Goal: Task Accomplishment & Management: Manage account settings

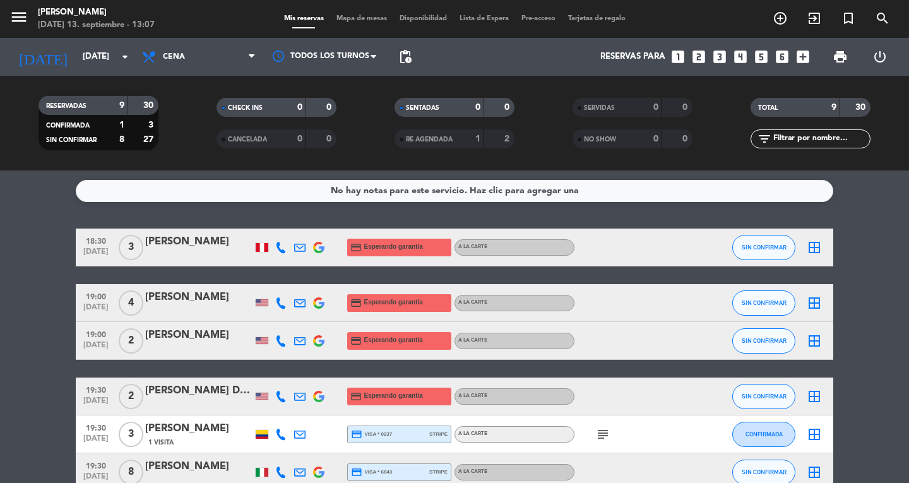
click at [280, 248] on icon at bounding box center [280, 247] width 11 height 11
click at [292, 224] on div "Copiar content_paste |" at bounding box center [281, 226] width 83 height 13
click at [289, 224] on div "Copiar content_paste |" at bounding box center [281, 226] width 83 height 13
click at [284, 224] on span "content_paste" at bounding box center [284, 226] width 9 height 9
click at [206, 239] on div "[PERSON_NAME]" at bounding box center [198, 242] width 107 height 16
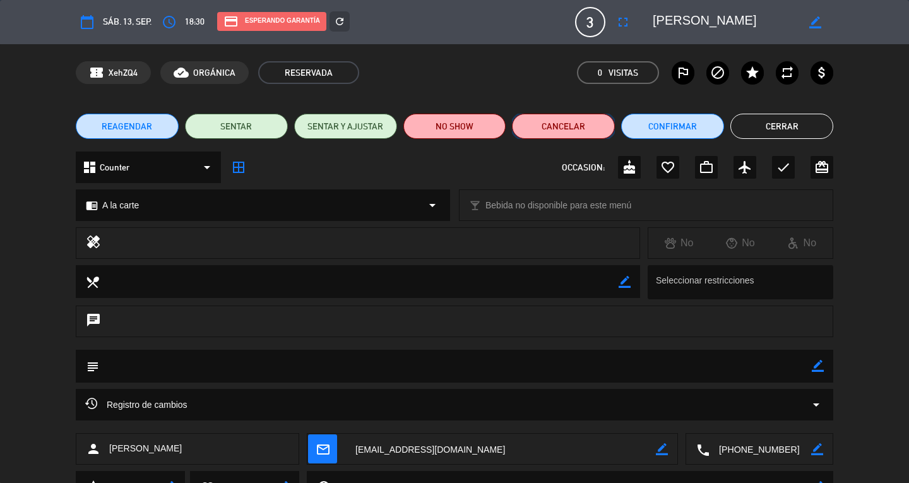
click at [565, 129] on button "Cancelar" at bounding box center [563, 126] width 103 height 25
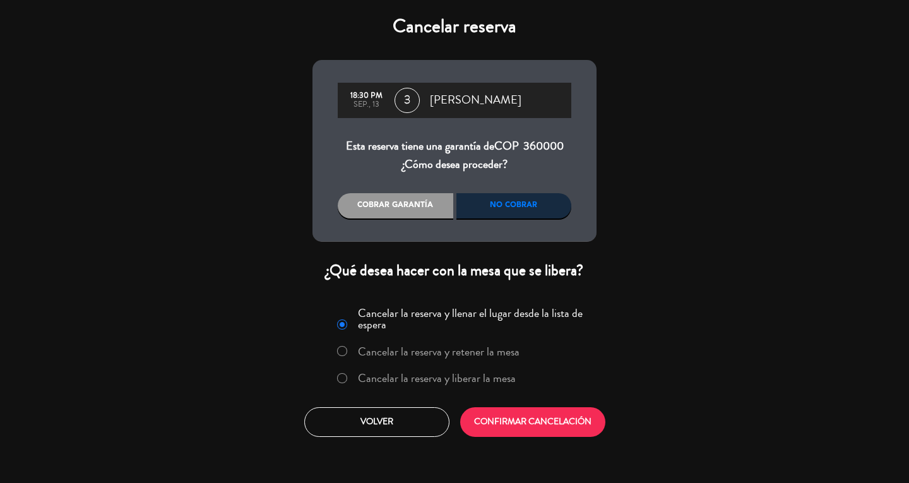
click at [483, 374] on label "Cancelar la reserva y liberar la mesa" at bounding box center [437, 377] width 158 height 11
click at [489, 415] on button "CONFIRMAR CANCELACIÓN" at bounding box center [532, 422] width 145 height 30
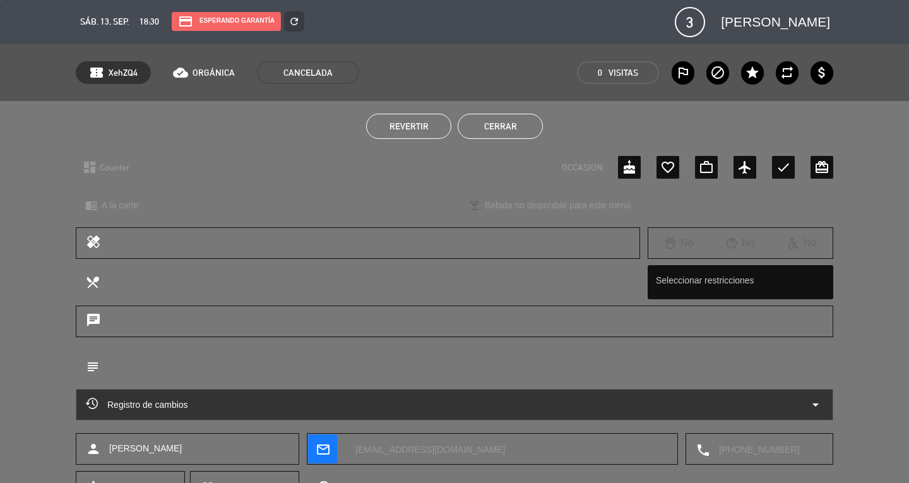
click at [498, 138] on button "Cerrar" at bounding box center [500, 126] width 85 height 25
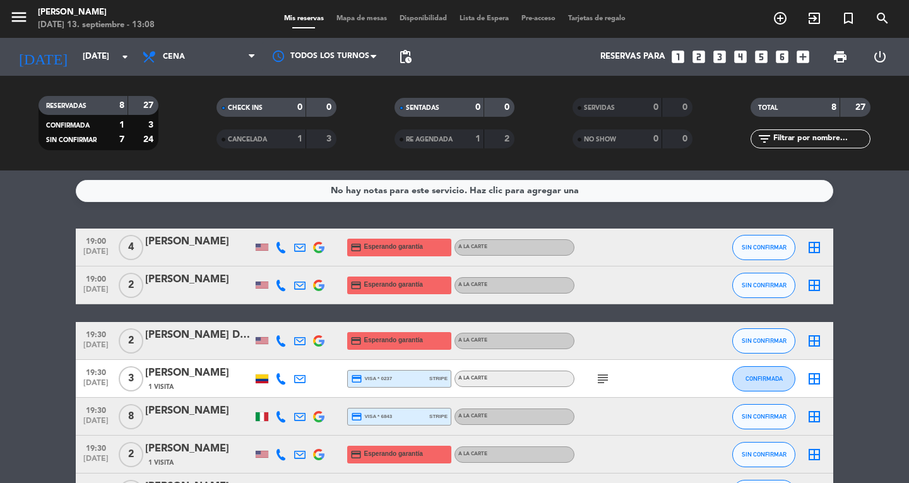
click at [281, 344] on icon at bounding box center [280, 340] width 11 height 11
click at [285, 321] on span "content_paste" at bounding box center [289, 319] width 9 height 9
click at [159, 345] on div at bounding box center [198, 349] width 107 height 10
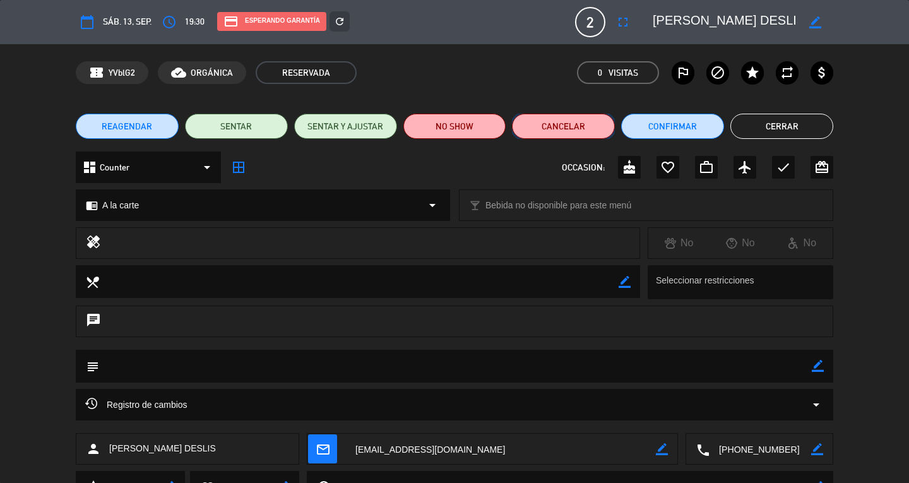
click at [577, 137] on button "Cancelar" at bounding box center [563, 126] width 103 height 25
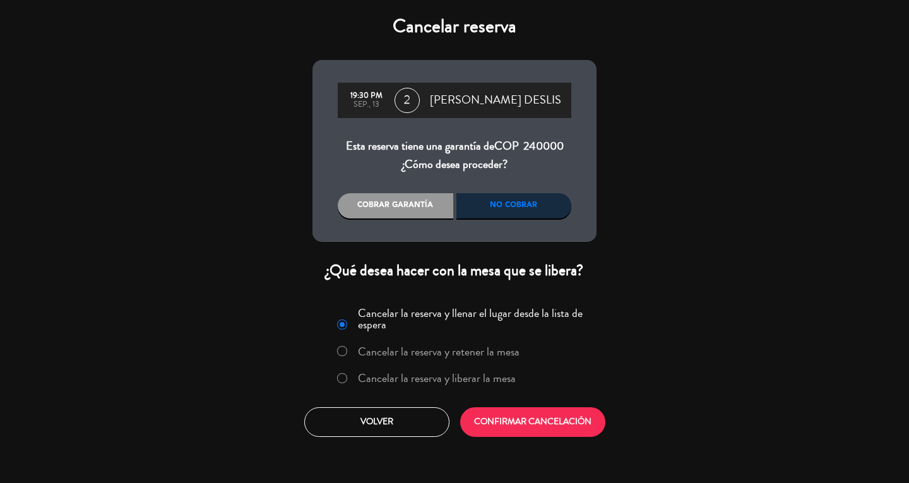
click at [386, 375] on label "Cancelar la reserva y liberar la mesa" at bounding box center [437, 377] width 158 height 11
click at [545, 427] on button "CONFIRMAR CANCELACIÓN" at bounding box center [532, 422] width 145 height 30
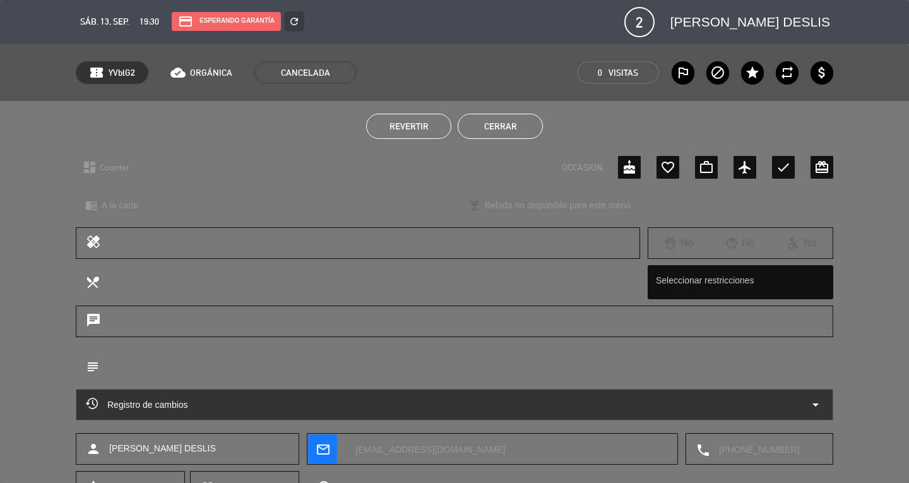
click at [498, 121] on button "Cerrar" at bounding box center [500, 126] width 85 height 25
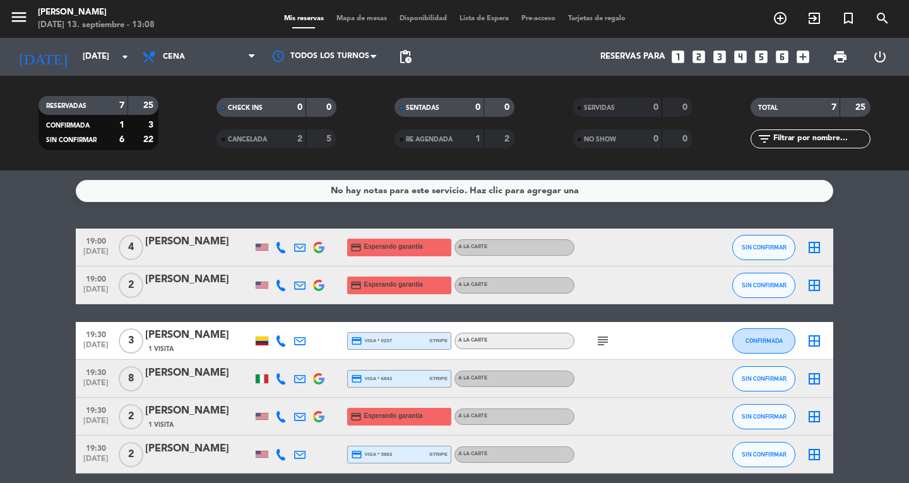
click at [606, 200] on div "No hay notas para este servicio. Haz clic para agregar una" at bounding box center [454, 191] width 757 height 22
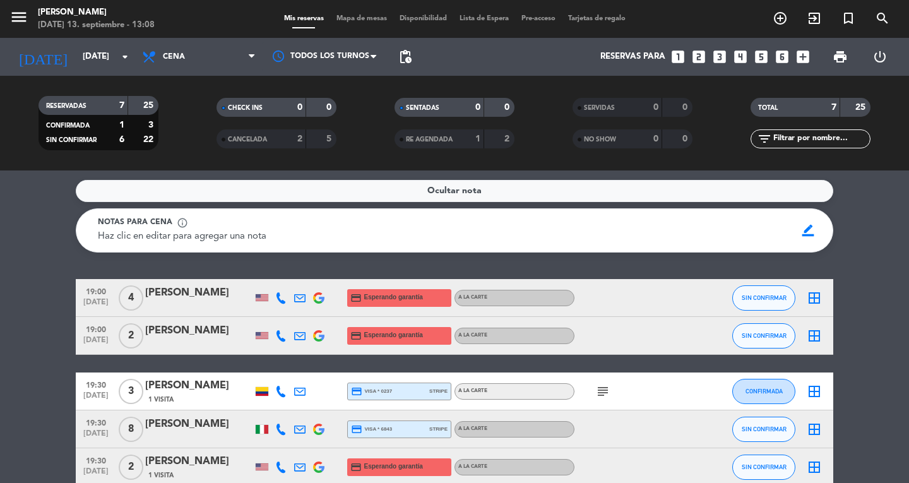
click at [868, 225] on service-notes "Ocultar nota Notas para cena info_outline Haz clic en editar para agregar una n…" at bounding box center [454, 216] width 909 height 73
click at [819, 226] on div "border_color" at bounding box center [808, 230] width 25 height 24
click at [810, 235] on span "border_color" at bounding box center [808, 230] width 25 height 24
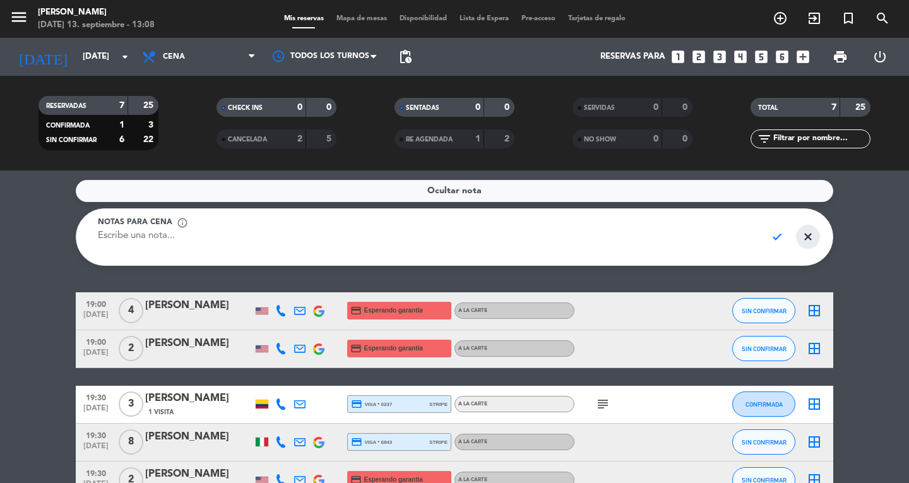
click at [808, 240] on span "close" at bounding box center [808, 237] width 25 height 24
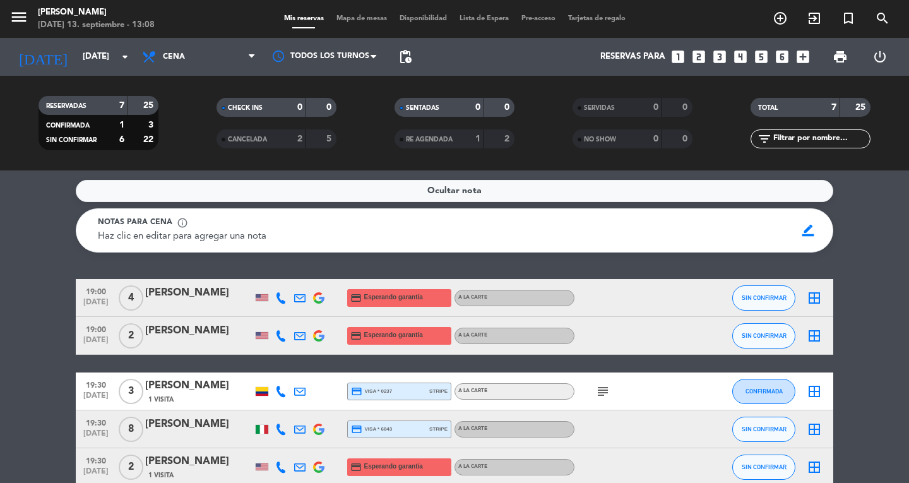
click at [885, 230] on service-notes "Ocultar nota Notas para cena info_outline Haz clic en editar para agregar una n…" at bounding box center [454, 216] width 909 height 73
click at [743, 181] on div "Ocultar nota" at bounding box center [454, 191] width 757 height 22
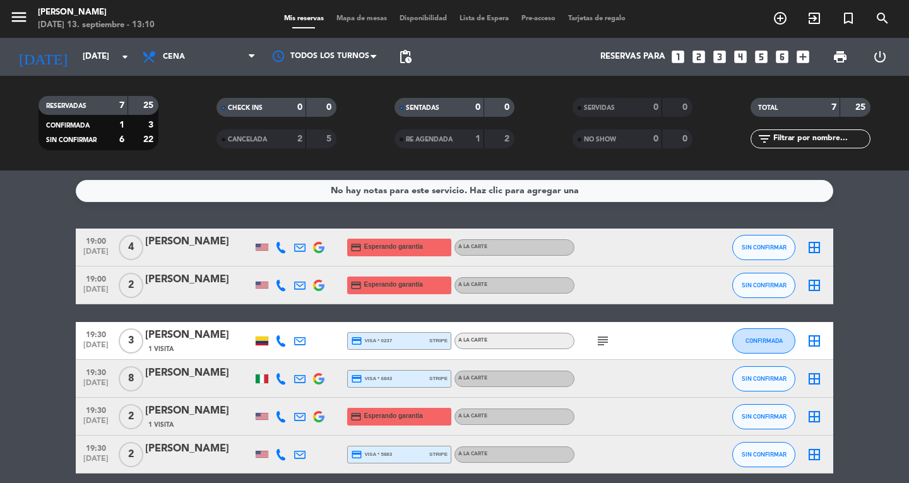
click at [433, 349] on div "19:30 [DATE] 3 [PERSON_NAME] 1 Visita credit_card visa * 0237 stripe A la carte…" at bounding box center [454, 341] width 757 height 38
click at [608, 341] on icon "subject" at bounding box center [602, 340] width 15 height 15
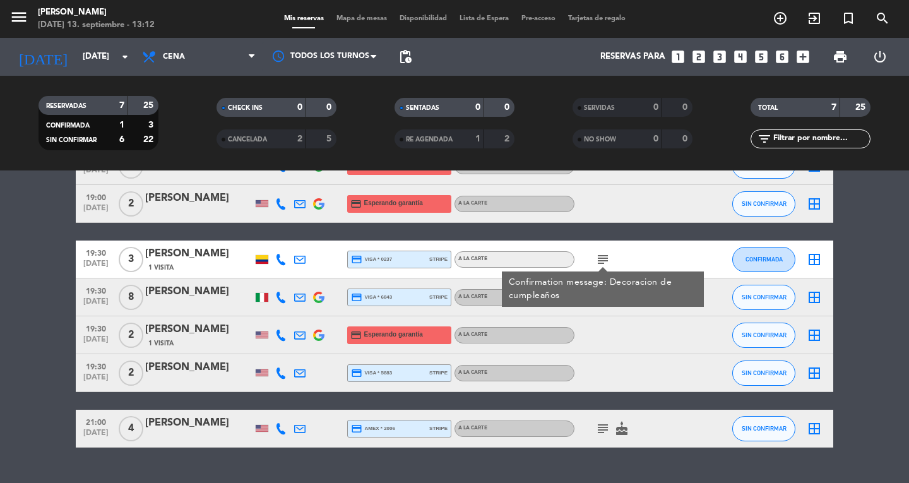
scroll to position [83, 0]
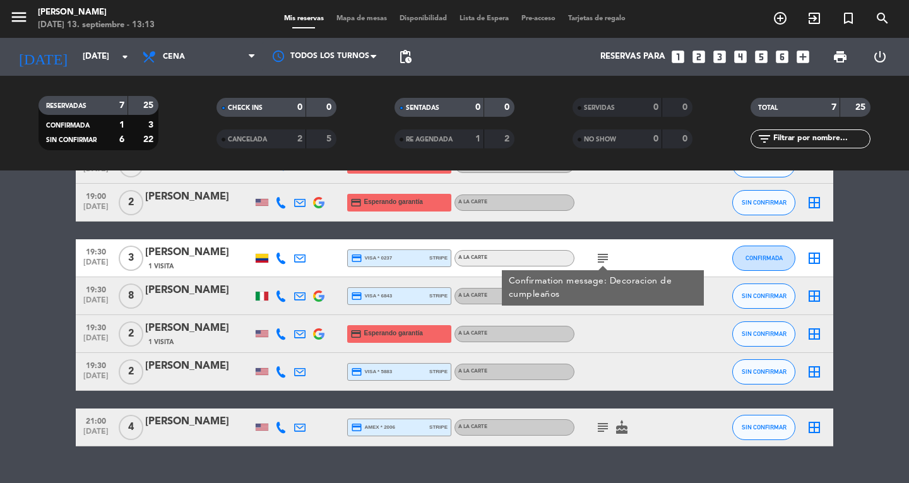
click at [364, 1] on div "menu [PERSON_NAME] [DATE] 13. septiembre - 13:13 Mis reservas Mapa de mesas Dis…" at bounding box center [454, 19] width 909 height 38
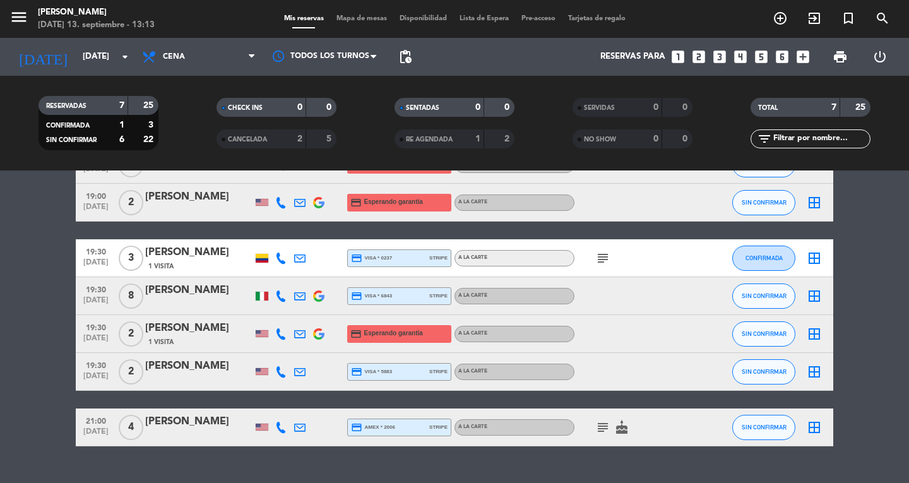
click at [351, 20] on span "Mapa de mesas" at bounding box center [361, 18] width 63 height 7
click at [352, 18] on span "Mapa de mesas" at bounding box center [361, 18] width 63 height 7
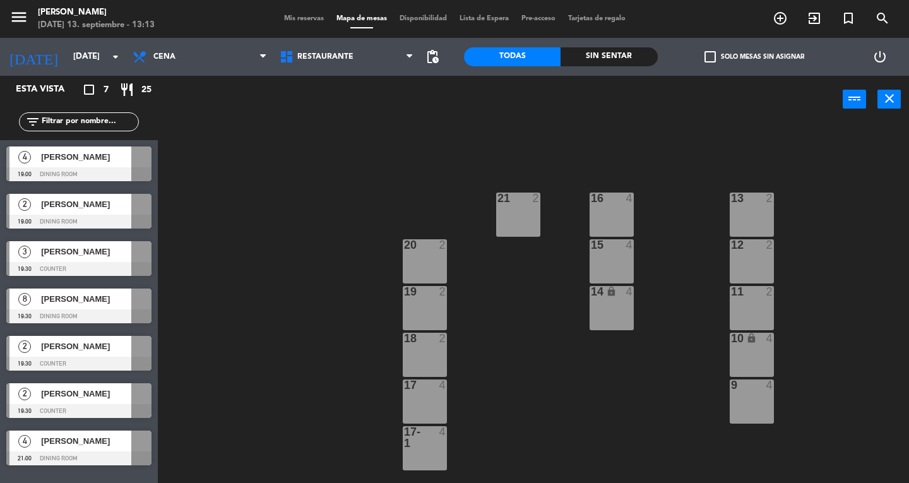
click at [102, 168] on div at bounding box center [78, 174] width 145 height 14
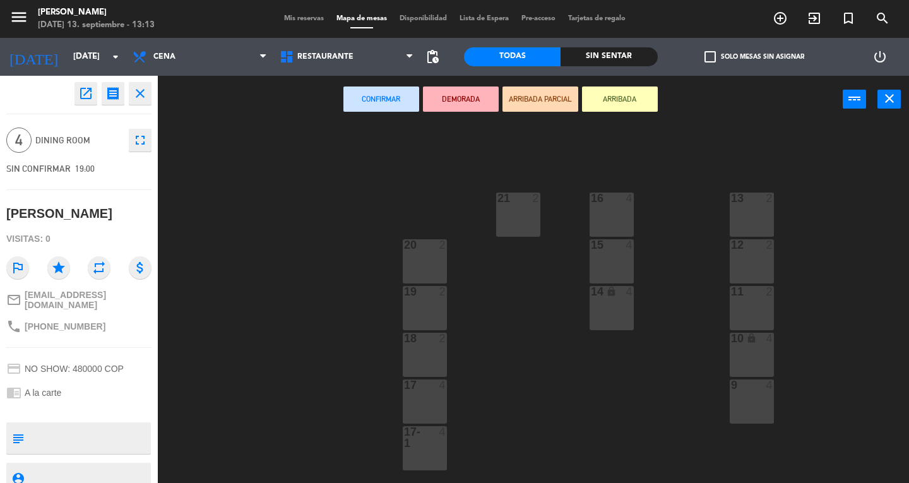
click at [613, 228] on div "16 4" at bounding box center [611, 214] width 44 height 44
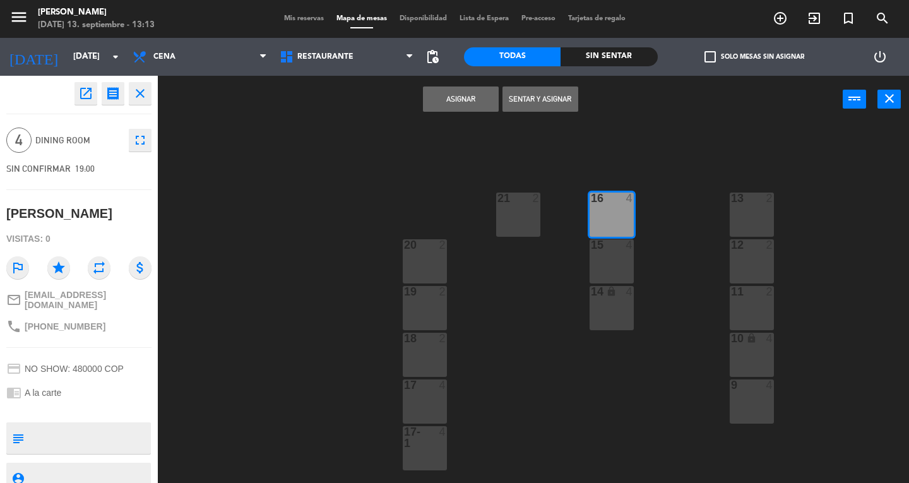
click at [463, 98] on button "Asignar" at bounding box center [461, 98] width 76 height 25
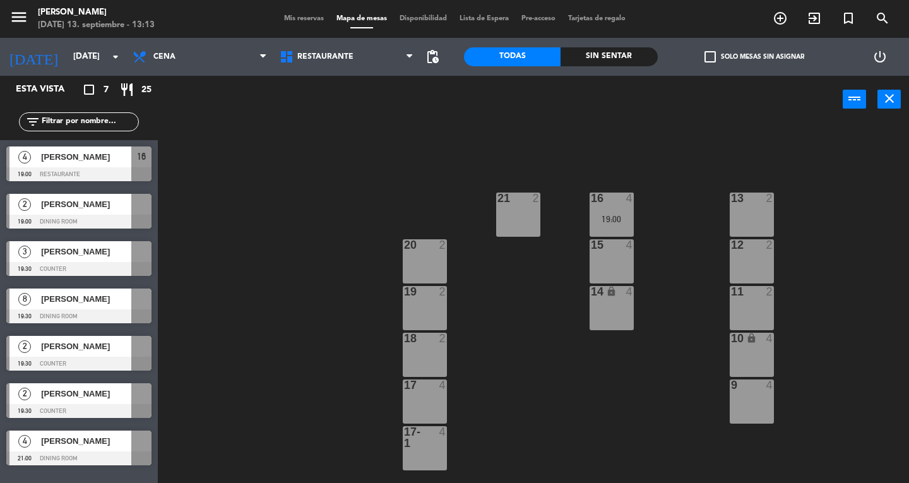
click at [42, 211] on div "[PERSON_NAME]" at bounding box center [86, 204] width 92 height 21
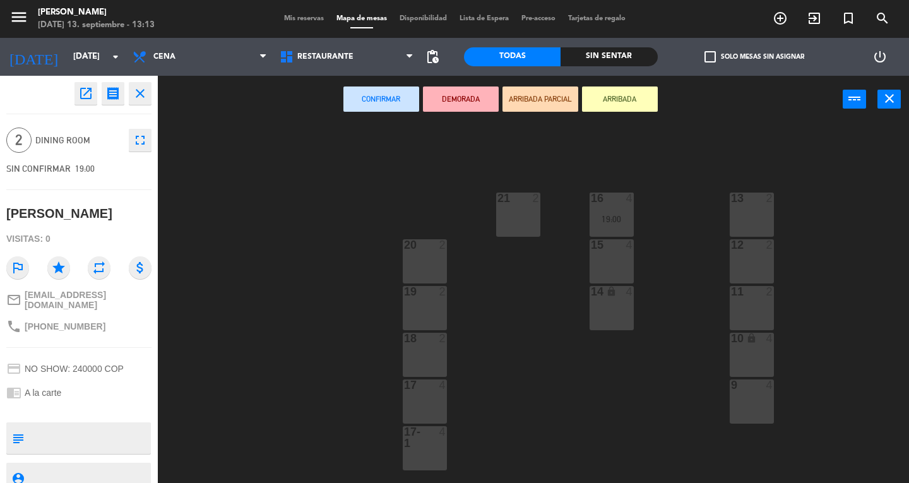
click at [420, 342] on div at bounding box center [424, 338] width 21 height 11
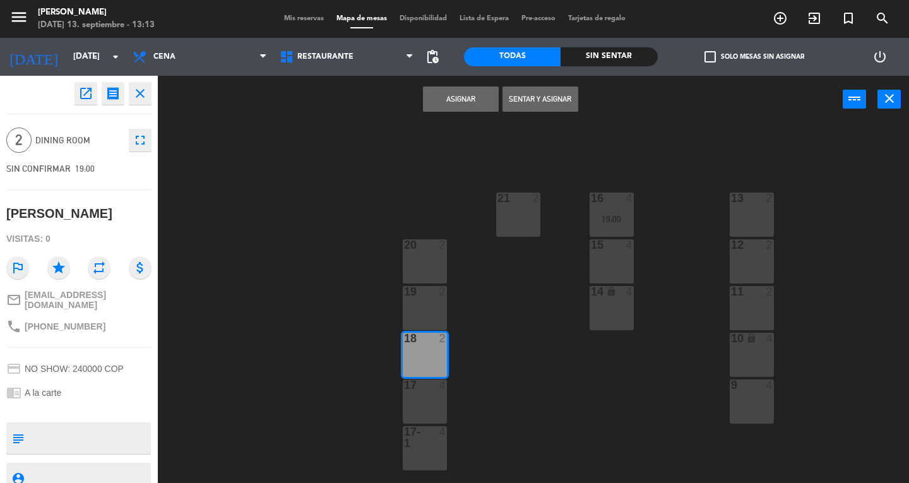
click at [461, 96] on button "Asignar" at bounding box center [461, 98] width 76 height 25
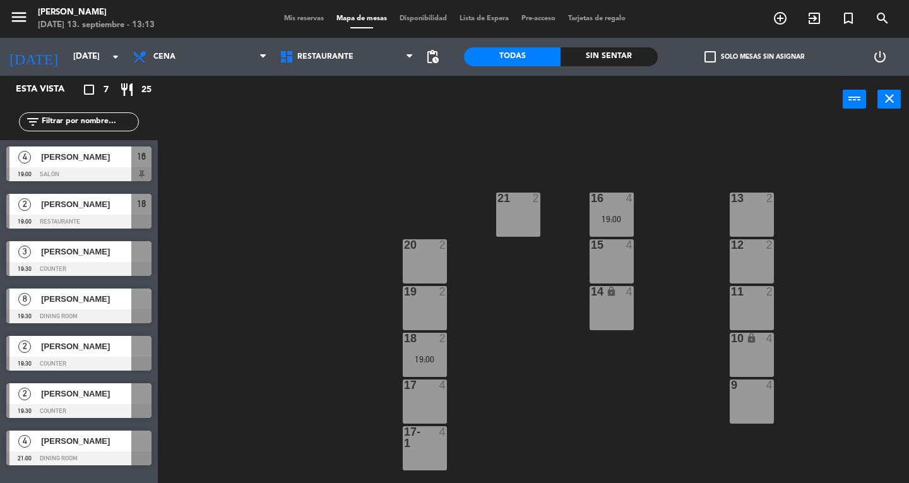
click at [78, 264] on div at bounding box center [78, 269] width 145 height 14
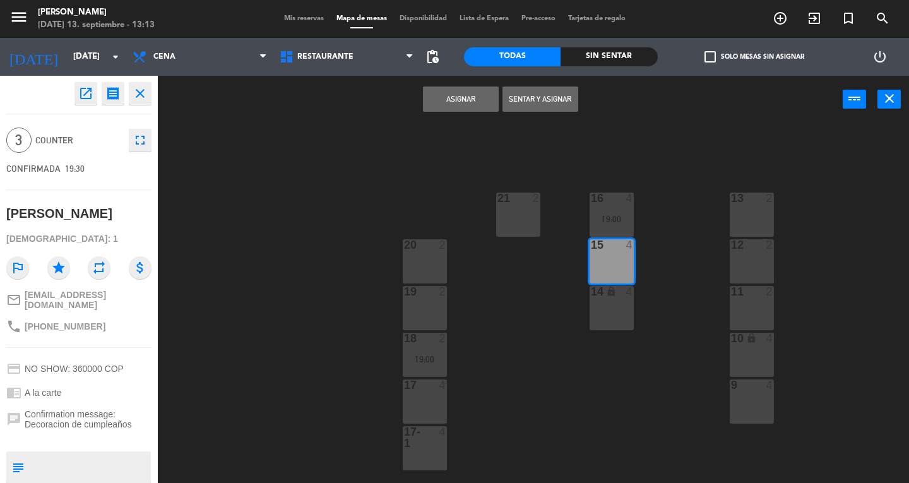
click at [463, 100] on button "Asignar" at bounding box center [461, 98] width 76 height 25
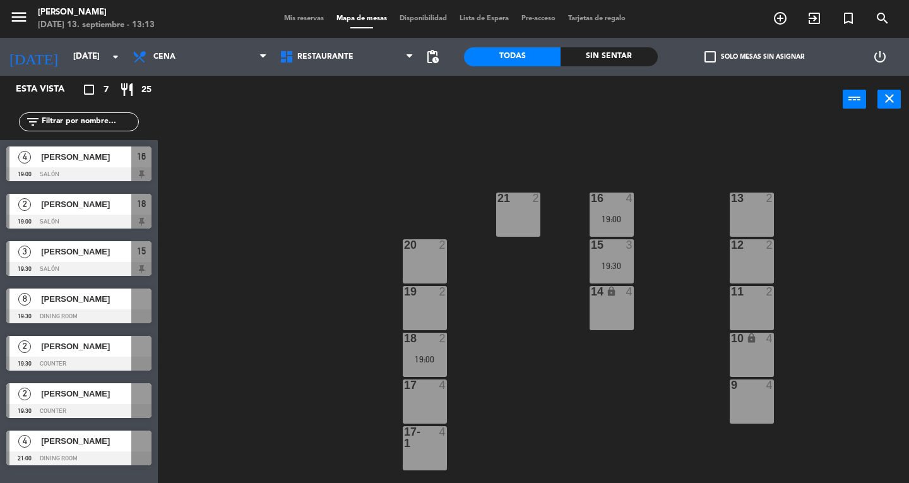
click at [78, 318] on div at bounding box center [78, 316] width 145 height 14
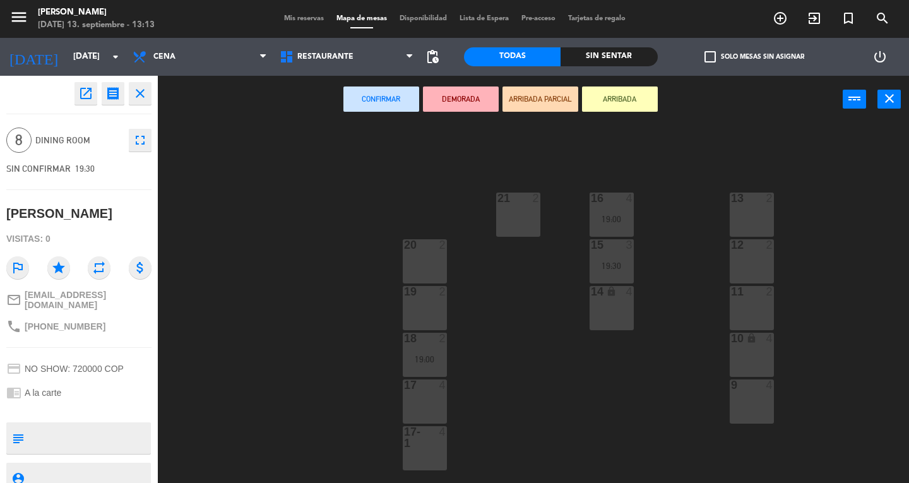
click at [770, 355] on div "10 lock 4" at bounding box center [752, 355] width 44 height 44
click at [756, 385] on div at bounding box center [751, 384] width 21 height 11
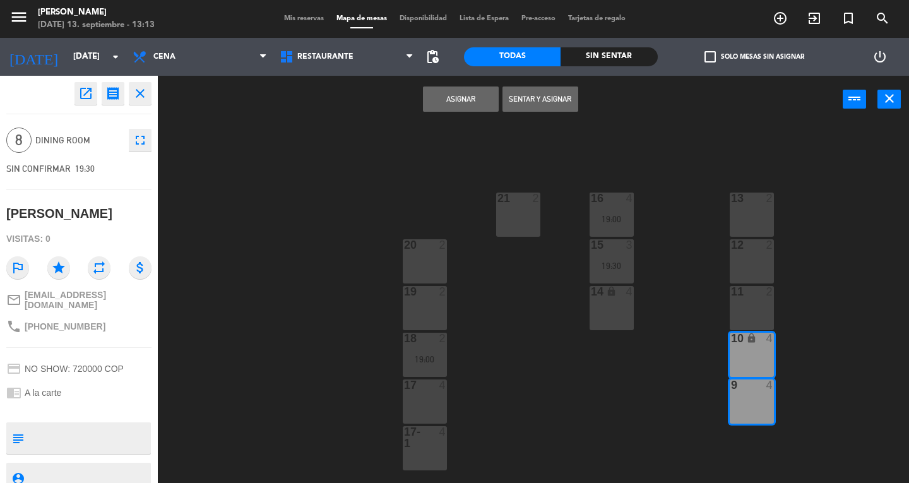
click at [450, 104] on button "Asignar" at bounding box center [461, 98] width 76 height 25
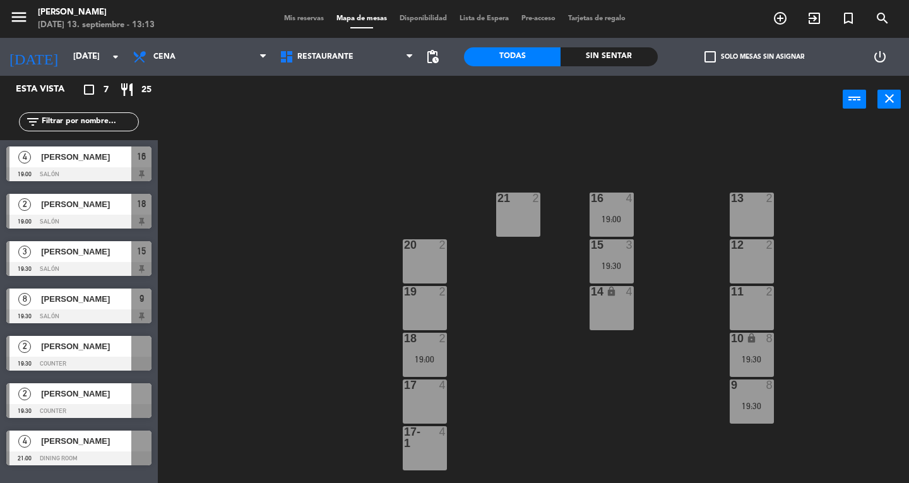
click at [102, 358] on div at bounding box center [78, 364] width 145 height 14
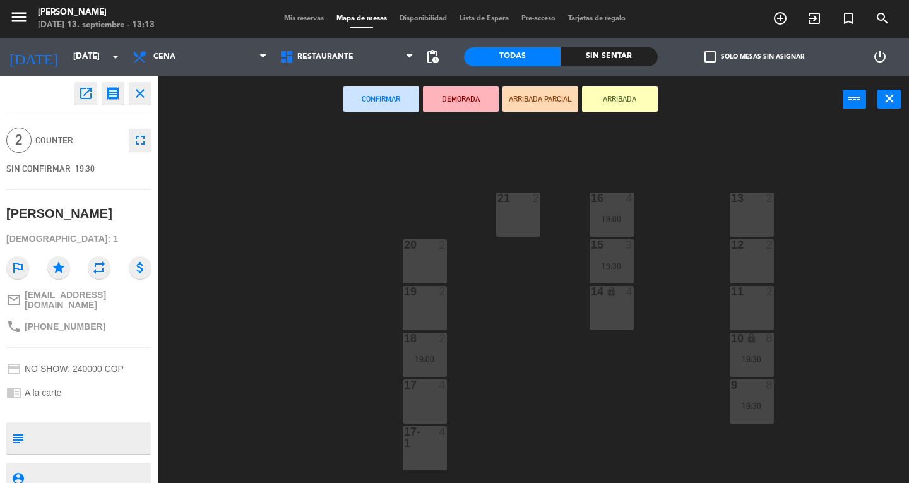
click at [429, 302] on div "19 2" at bounding box center [425, 308] width 44 height 44
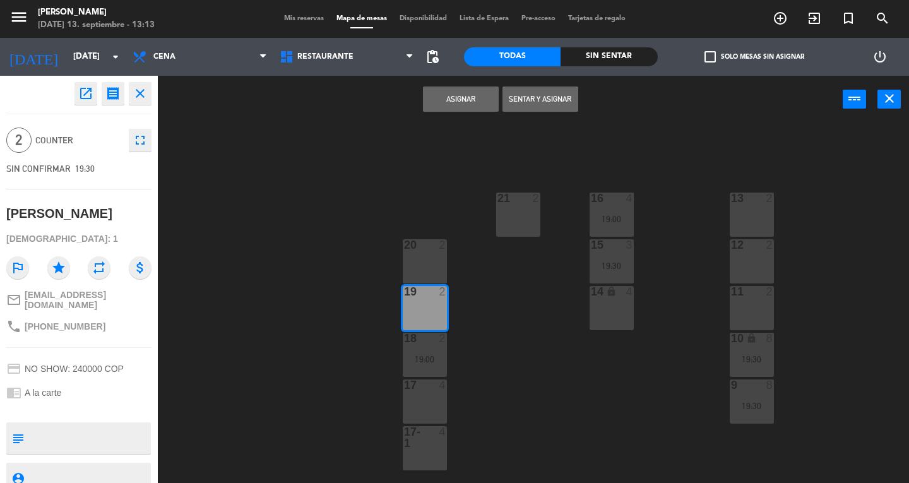
click at [456, 100] on button "Asignar" at bounding box center [461, 98] width 76 height 25
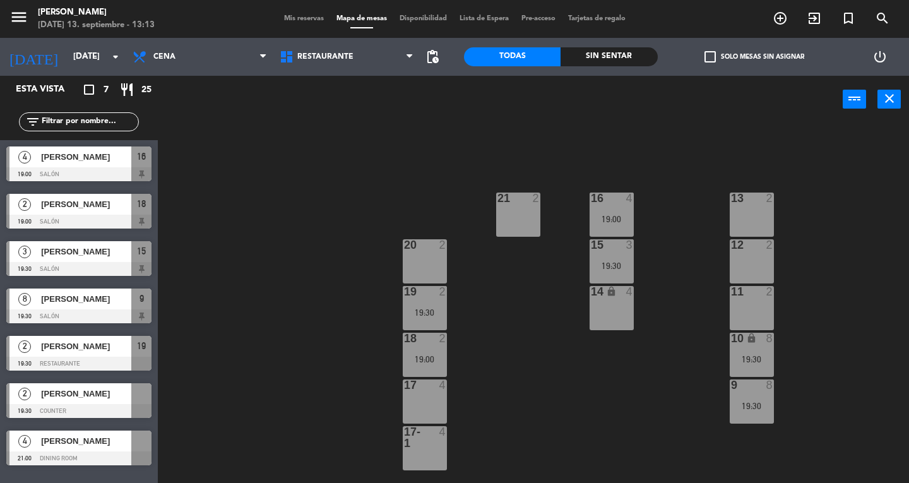
click at [62, 406] on div at bounding box center [78, 411] width 145 height 14
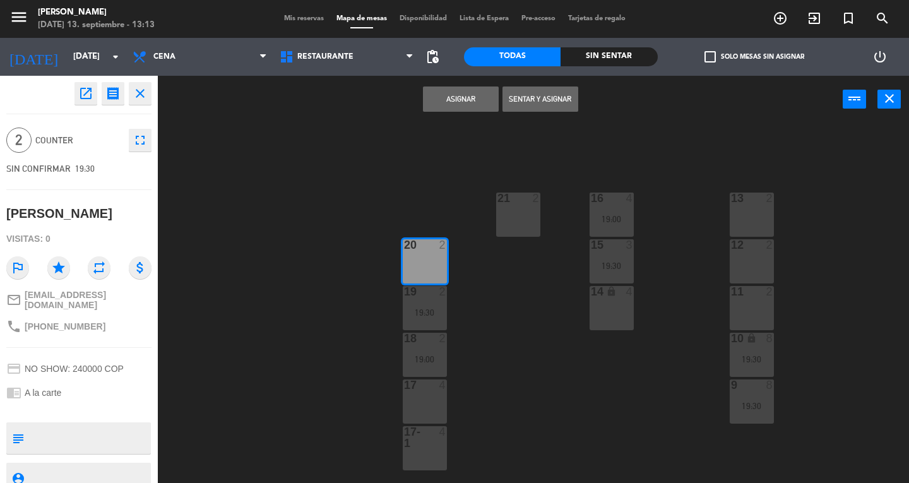
click at [449, 101] on button "Asignar" at bounding box center [461, 98] width 76 height 25
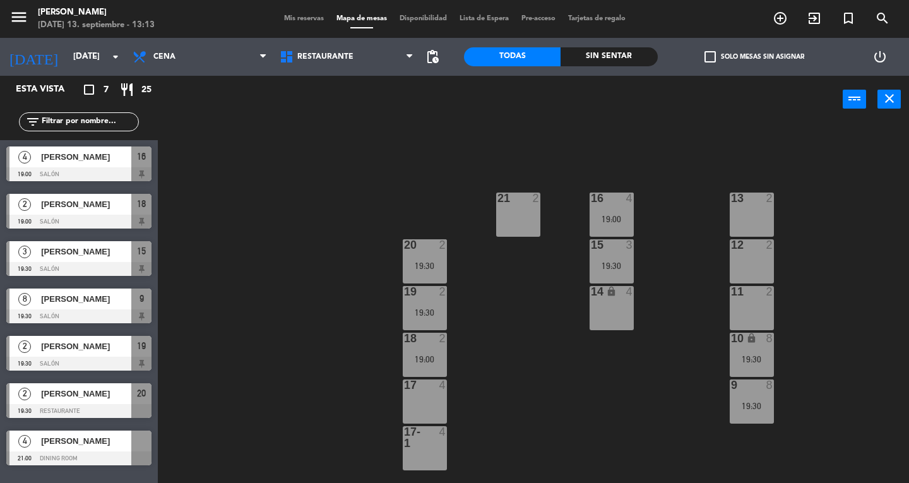
click at [65, 459] on div at bounding box center [78, 458] width 145 height 14
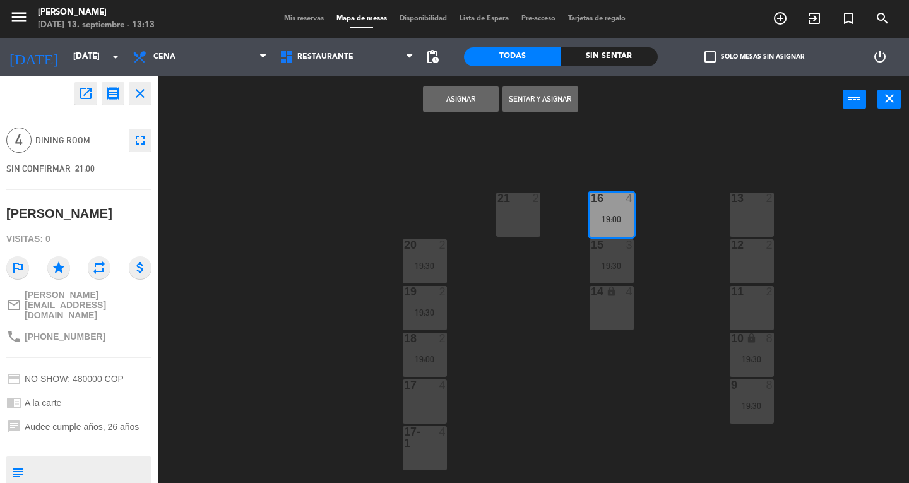
click at [468, 107] on button "Asignar" at bounding box center [461, 98] width 76 height 25
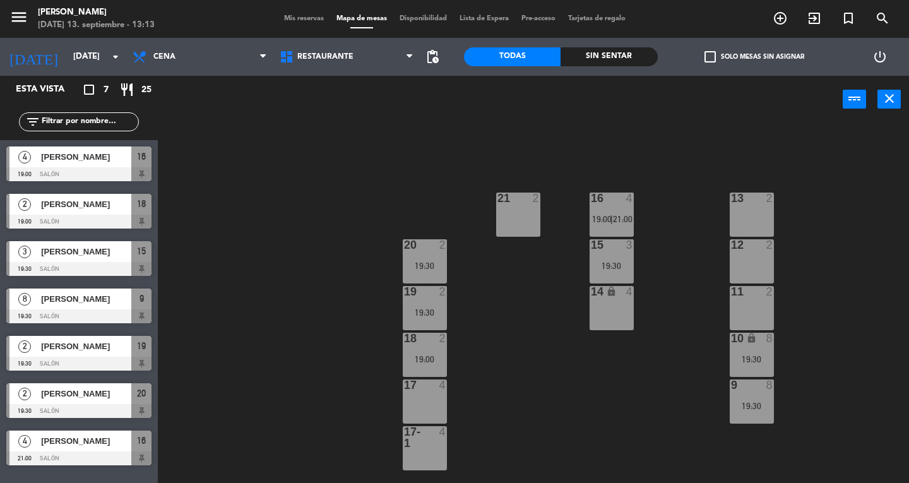
click at [897, 105] on button "close" at bounding box center [888, 99] width 23 height 19
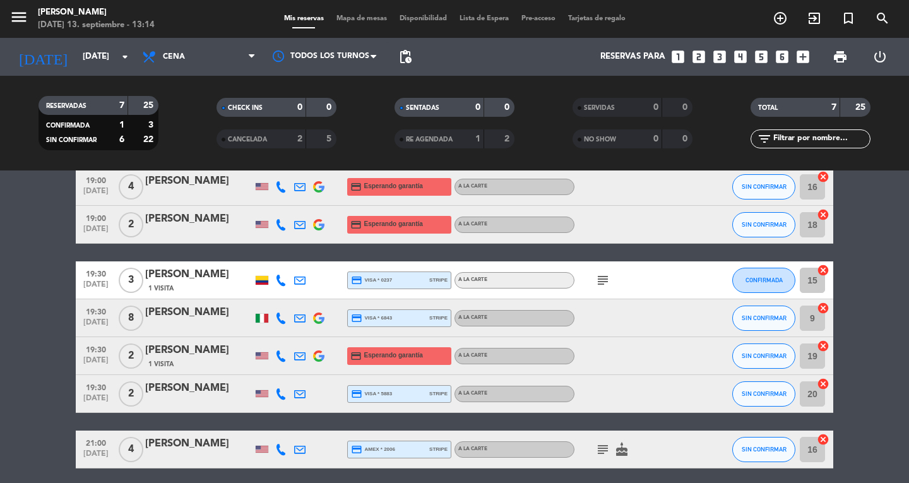
scroll to position [79, 0]
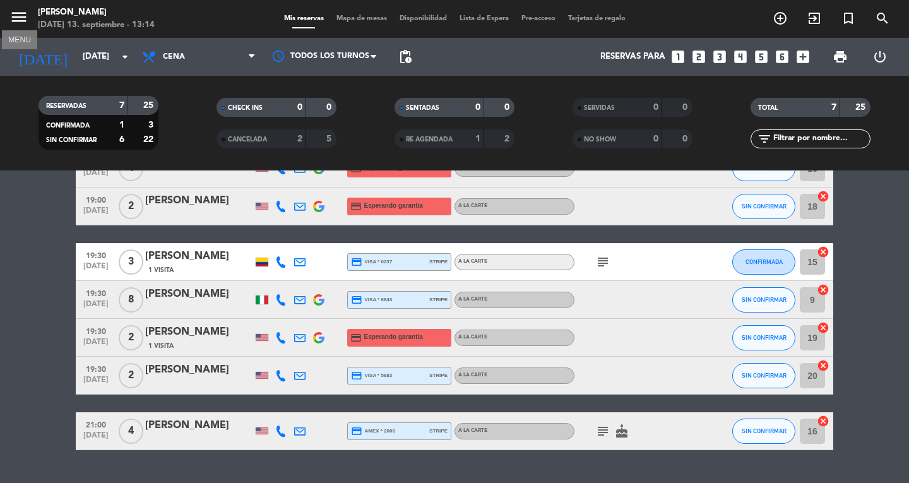
click at [28, 18] on icon "menu" at bounding box center [18, 17] width 19 height 19
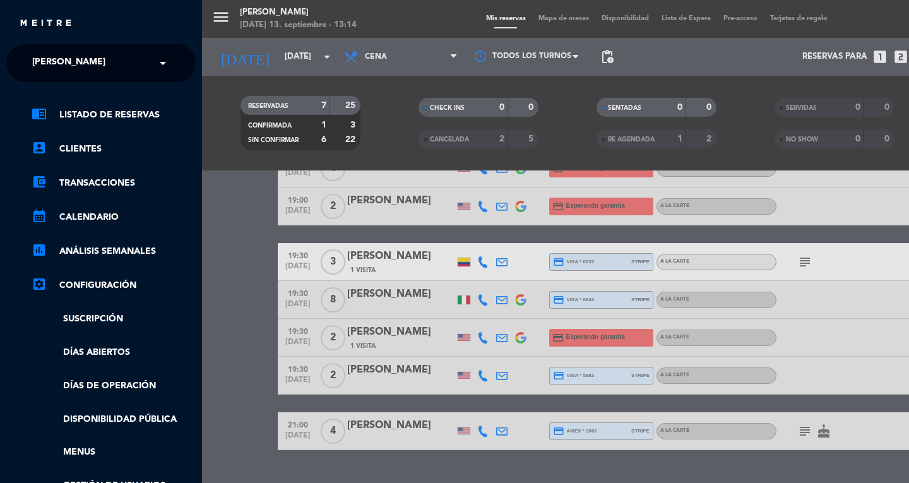
click at [58, 50] on span "[PERSON_NAME]" at bounding box center [68, 63] width 73 height 27
click at [252, 298] on div "menu [PERSON_NAME] [DATE] 13. septiembre - 13:14 Mis reservas Mapa de mesas Dis…" at bounding box center [656, 241] width 909 height 483
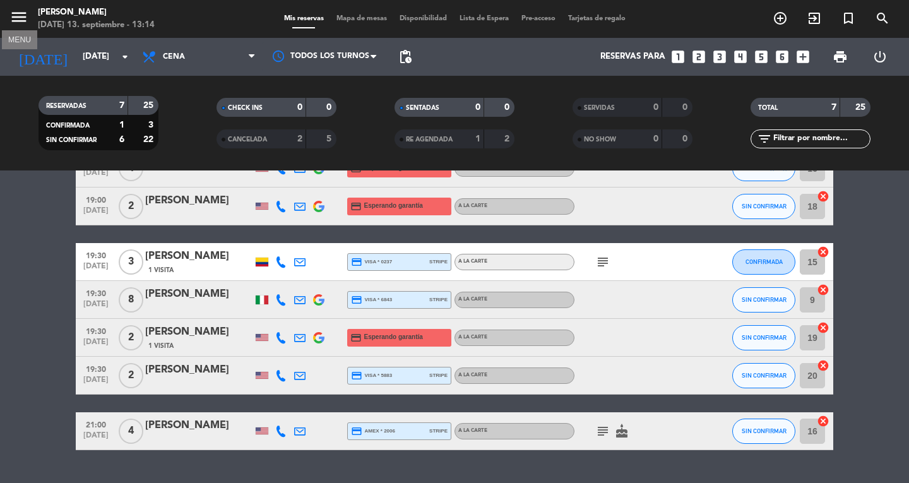
click at [23, 16] on icon "menu" at bounding box center [18, 17] width 19 height 19
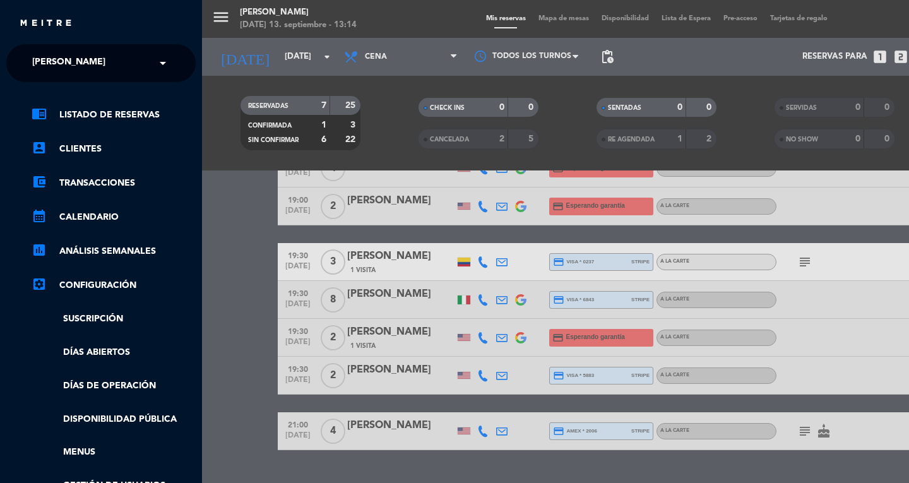
click at [43, 73] on span "[PERSON_NAME]" at bounding box center [68, 63] width 73 height 27
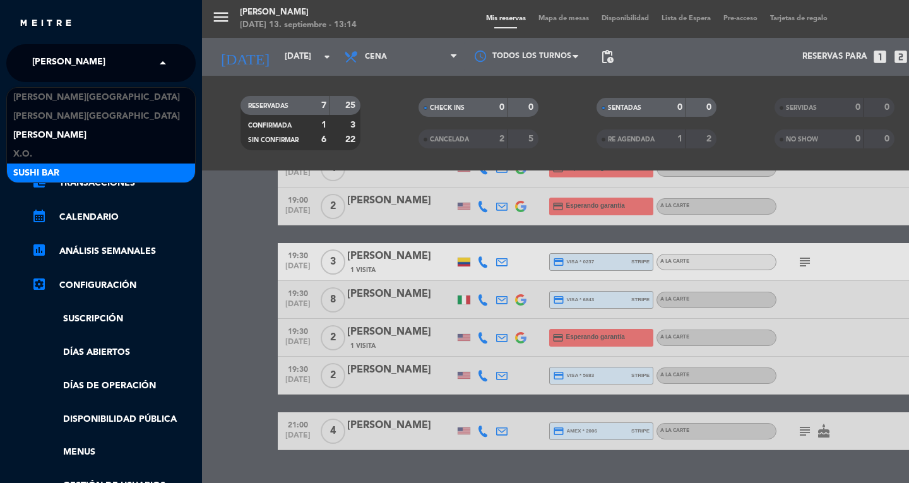
click at [107, 172] on div "SUSHI BAR" at bounding box center [101, 172] width 188 height 19
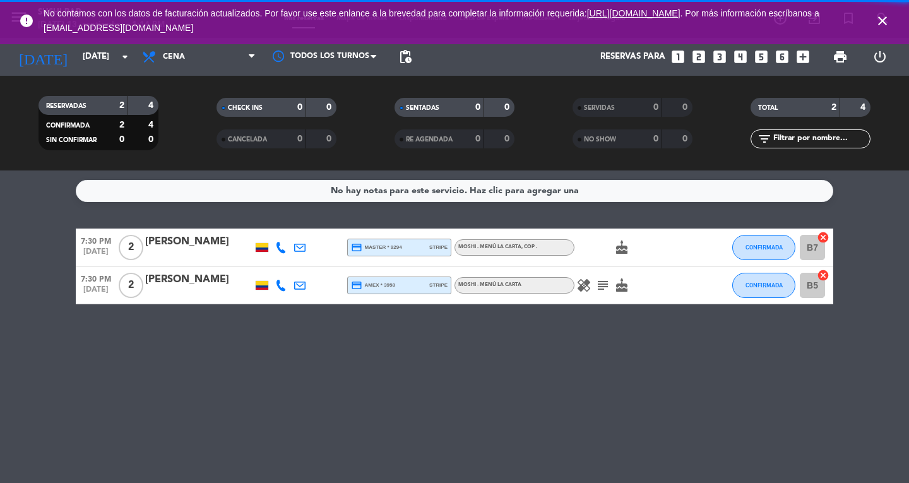
scroll to position [0, 0]
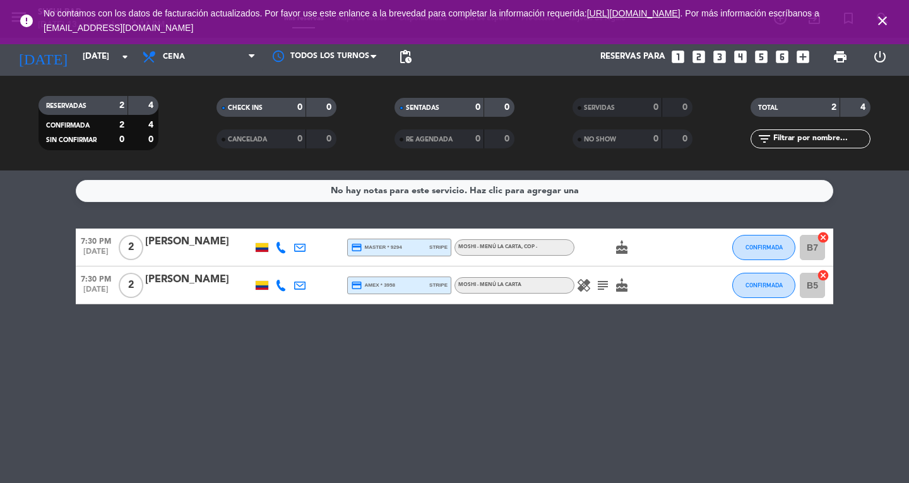
click at [283, 283] on icon at bounding box center [280, 285] width 11 height 11
click at [309, 392] on div "No hay notas para este servicio. Haz clic para agregar una 7:30 PM [DATE] 2 [PE…" at bounding box center [454, 326] width 909 height 312
click at [881, 12] on span "close" at bounding box center [882, 21] width 34 height 34
click at [881, 15] on icon "close" at bounding box center [882, 20] width 15 height 15
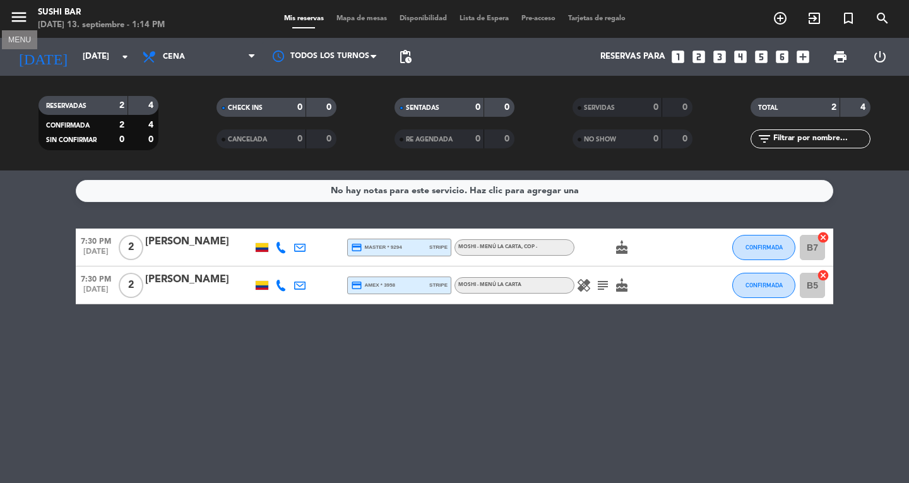
click at [15, 21] on icon "menu" at bounding box center [18, 17] width 19 height 19
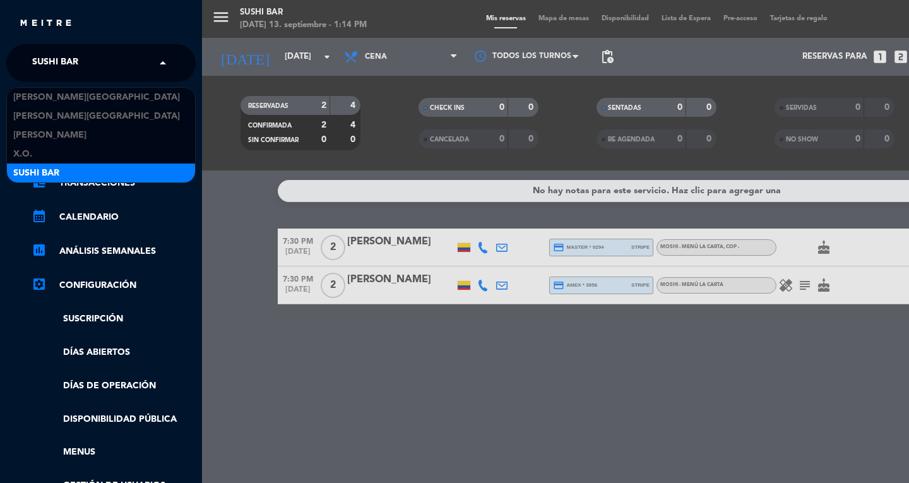
click at [50, 64] on span "SUSHI BAR" at bounding box center [55, 63] width 46 height 27
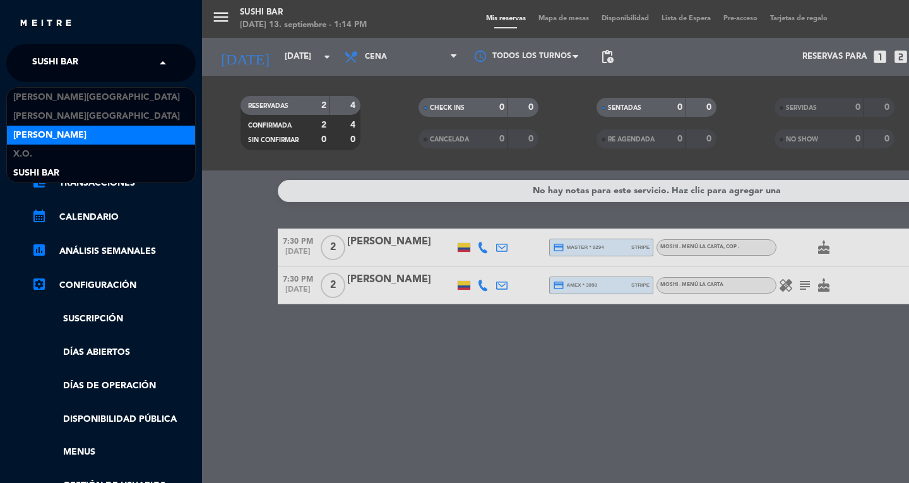
click at [45, 138] on span "[PERSON_NAME]" at bounding box center [49, 135] width 73 height 15
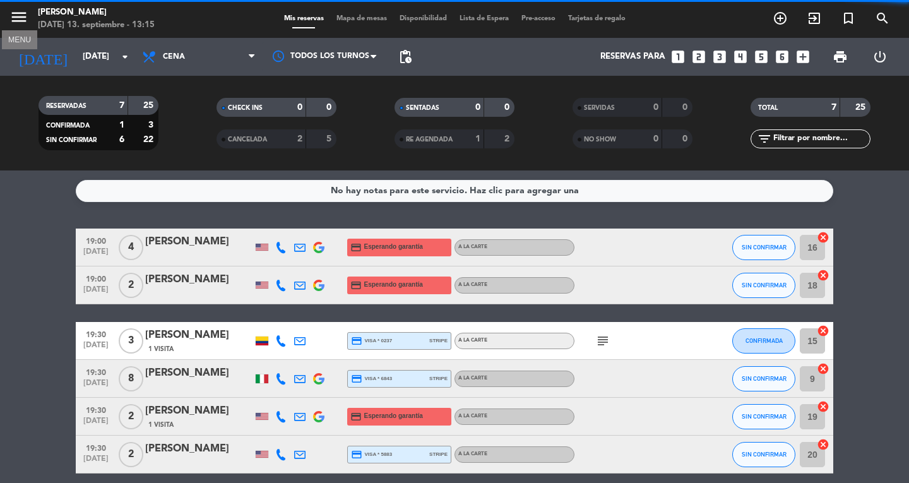
click at [18, 24] on icon "menu" at bounding box center [18, 17] width 19 height 19
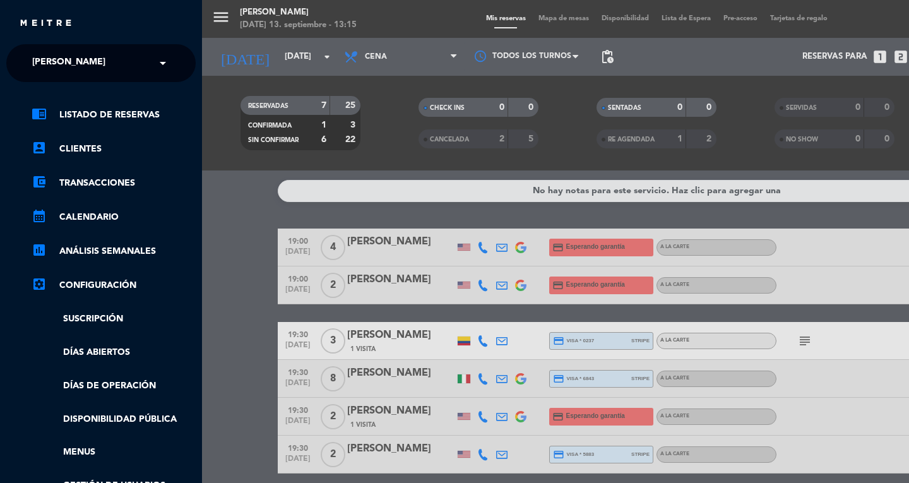
click at [80, 42] on div "close × [PERSON_NAME] × chrome_reader_mode Listado de Reservas account_box Clie…" at bounding box center [101, 241] width 202 height 483
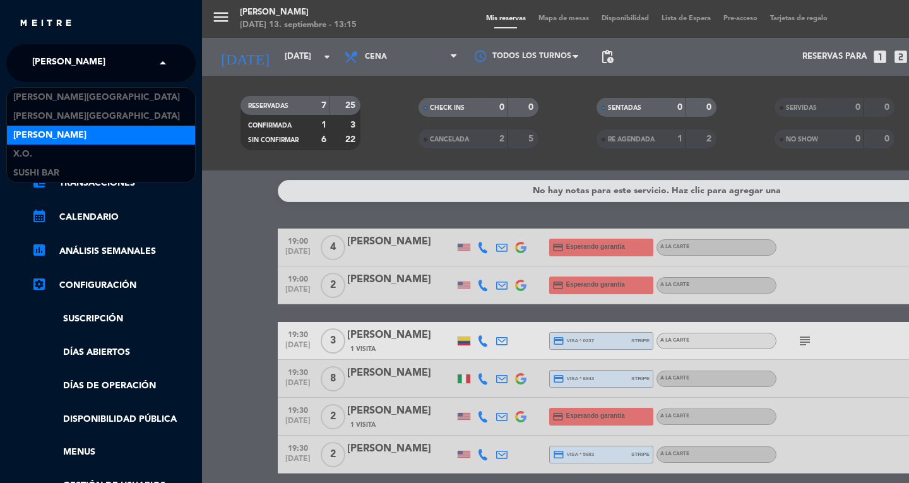
click at [72, 64] on span "[PERSON_NAME]" at bounding box center [68, 63] width 73 height 27
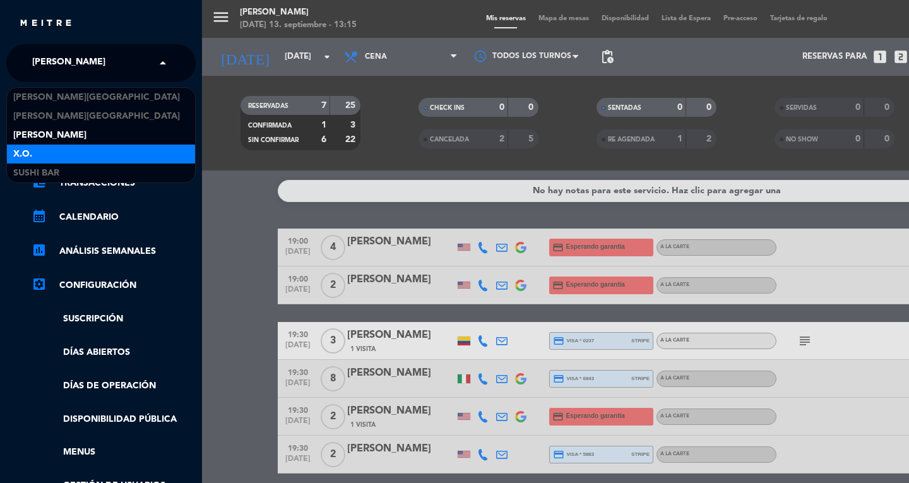
click at [57, 150] on div "X.O." at bounding box center [101, 154] width 188 height 19
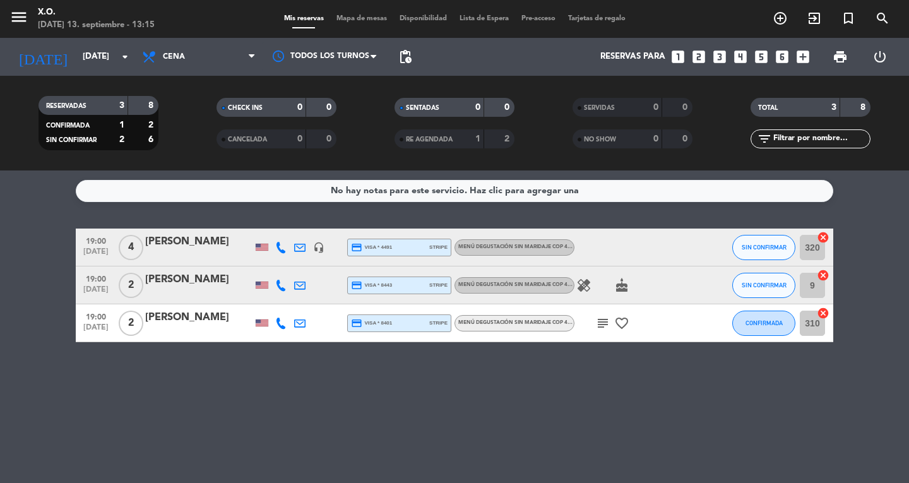
click at [29, 18] on span "menu" at bounding box center [23, 19] width 28 height 30
click at [28, 18] on icon "menu" at bounding box center [18, 17] width 19 height 19
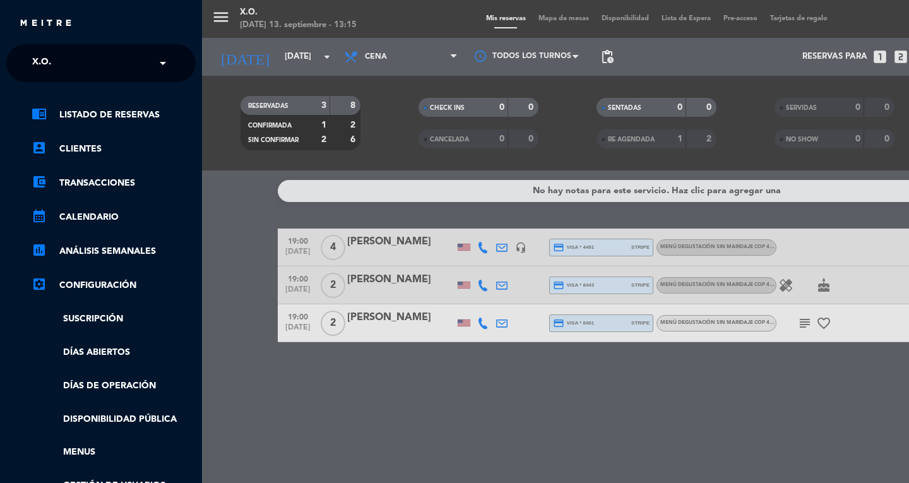
click at [55, 44] on ng-select "× X.O. ×" at bounding box center [100, 63] width 189 height 38
click at [50, 56] on span "X.O." at bounding box center [41, 63] width 19 height 27
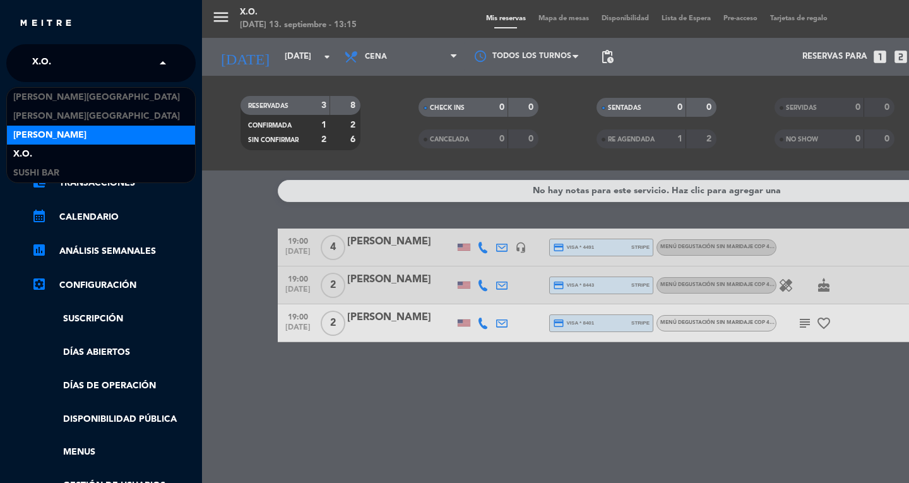
click at [53, 143] on div "[PERSON_NAME]" at bounding box center [101, 135] width 188 height 19
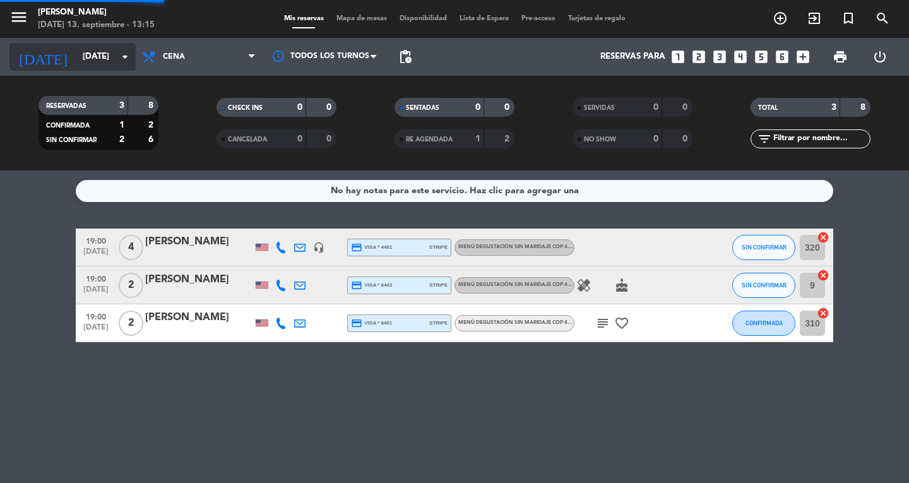
click at [87, 68] on input "[DATE]" at bounding box center [131, 56] width 111 height 23
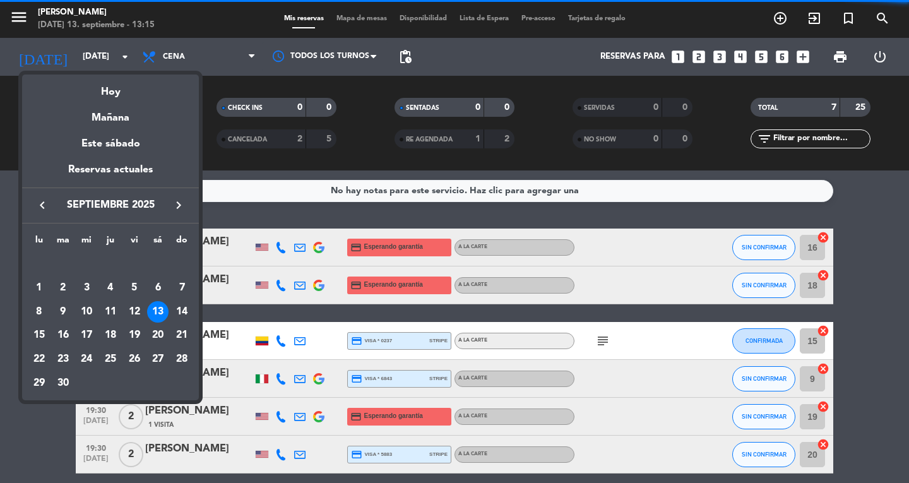
click at [163, 66] on div at bounding box center [454, 241] width 909 height 483
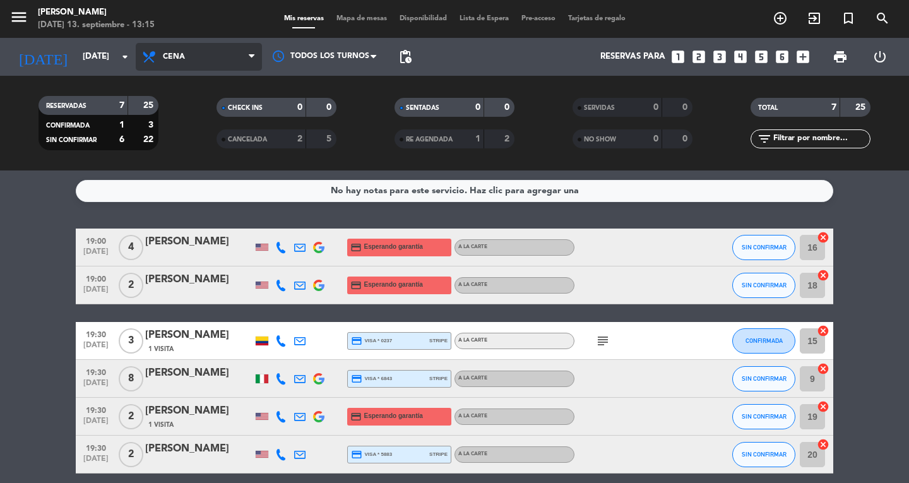
click at [173, 64] on span "Cena" at bounding box center [199, 57] width 126 height 28
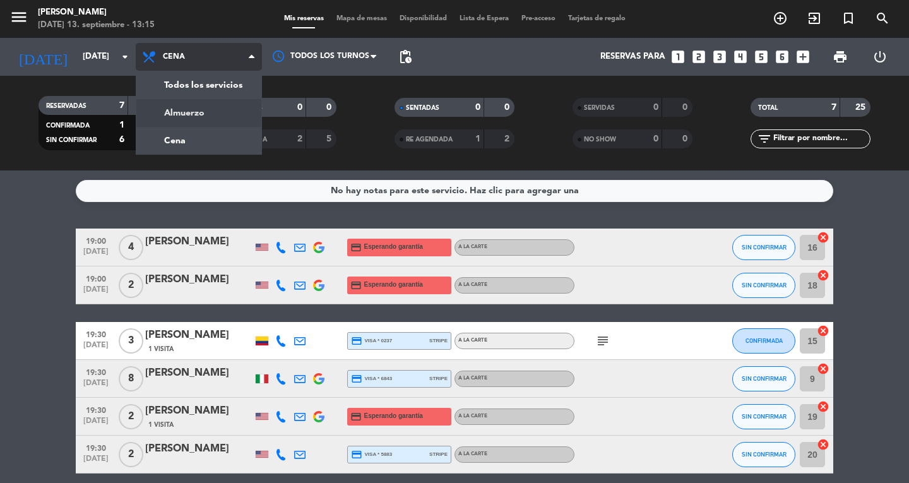
click at [181, 104] on div "menu [PERSON_NAME] [DATE] 13. septiembre - 13:15 Mis reservas Mapa de mesas Dis…" at bounding box center [454, 85] width 909 height 170
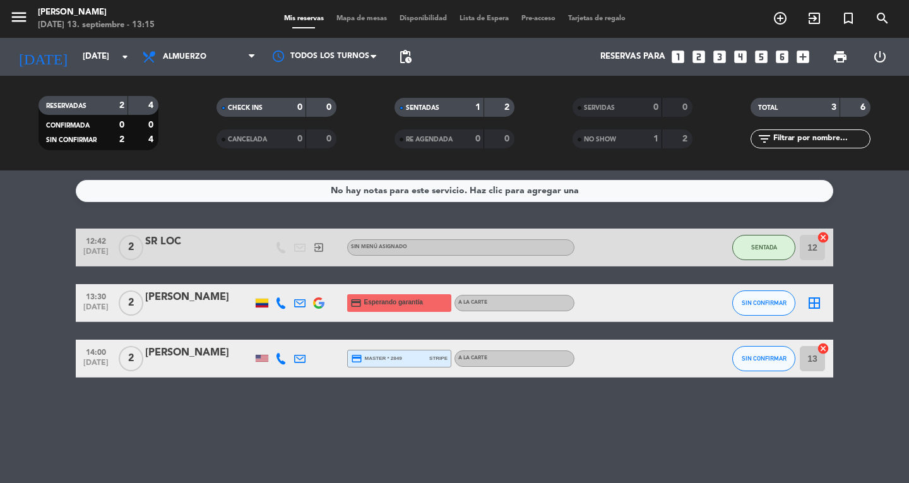
click at [3, 21] on div "menu [PERSON_NAME] [DATE] 13. septiembre - 13:15" at bounding box center [113, 19] width 227 height 30
click at [6, 21] on div "menu [PERSON_NAME] [DATE] 13. septiembre - 13:15" at bounding box center [113, 19] width 227 height 30
click at [14, 20] on icon "menu" at bounding box center [18, 17] width 19 height 19
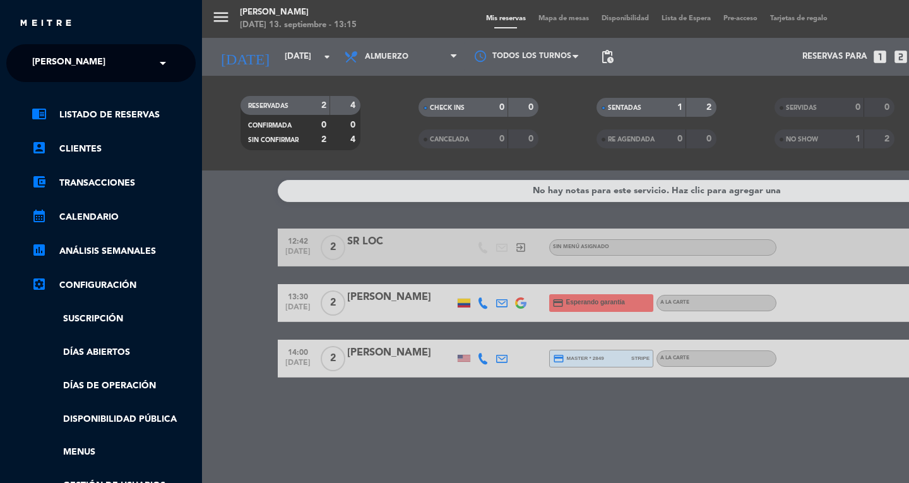
click at [21, 53] on ng-select "× [PERSON_NAME] ×" at bounding box center [100, 63] width 189 height 38
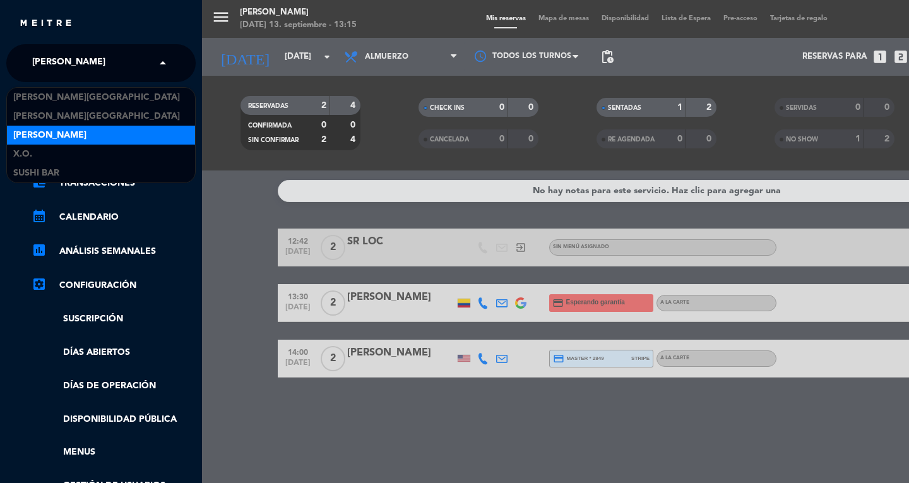
click at [43, 66] on span "[PERSON_NAME]" at bounding box center [68, 63] width 73 height 27
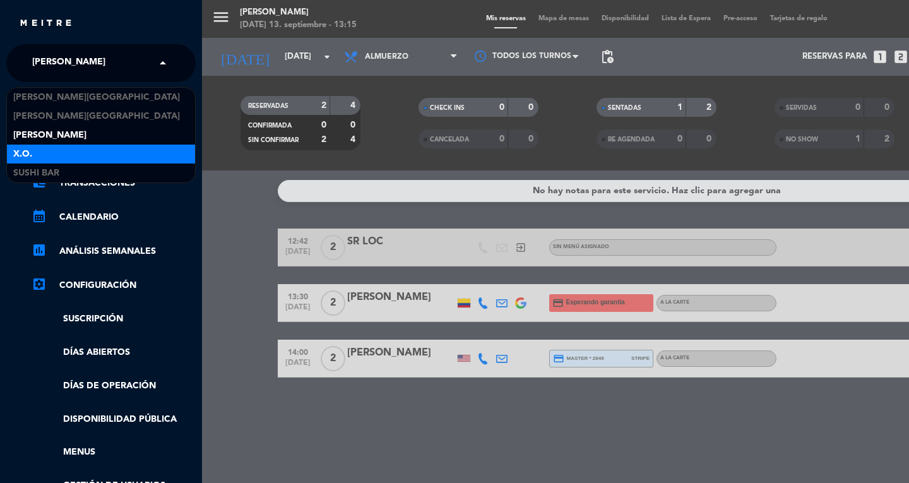
click at [41, 151] on div "X.O." at bounding box center [101, 154] width 188 height 19
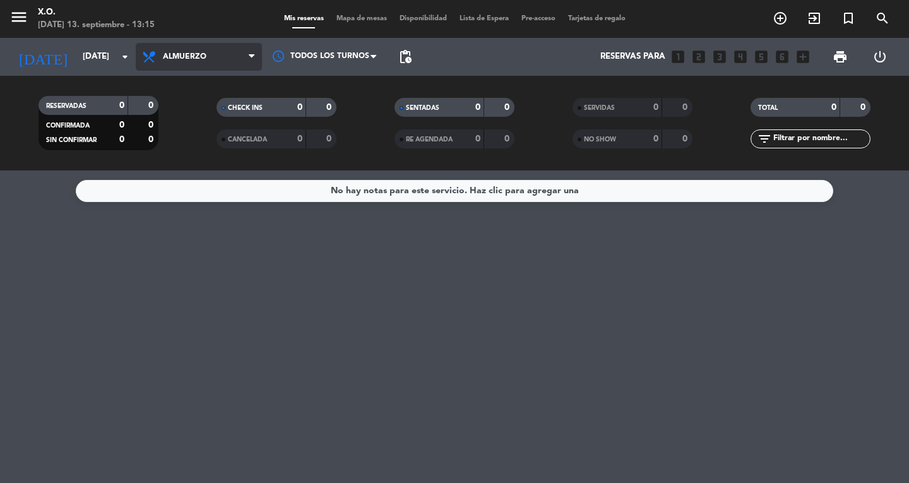
click at [211, 66] on span "Almuerzo" at bounding box center [199, 57] width 126 height 28
click at [223, 139] on div "menu X.O. [DATE] 13. septiembre - 13:15 Mis reservas Mapa de mesas Disponibilid…" at bounding box center [454, 85] width 909 height 170
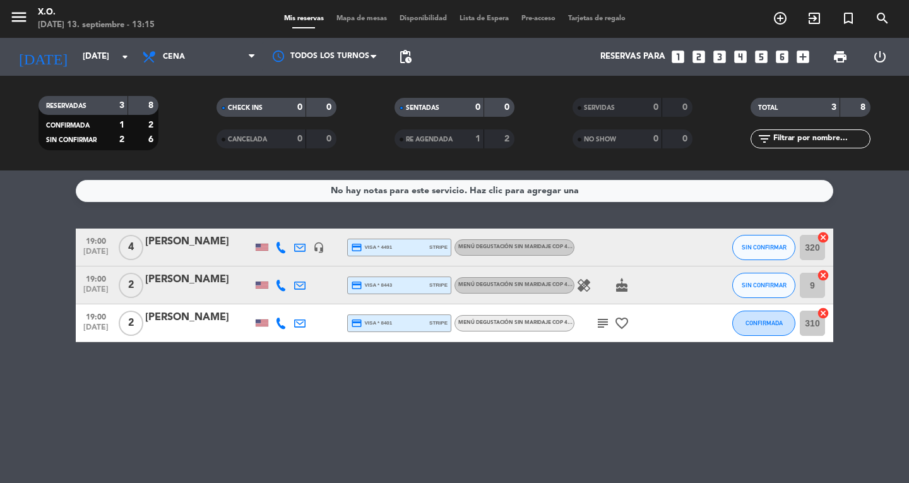
click at [295, 326] on icon at bounding box center [299, 322] width 11 height 11
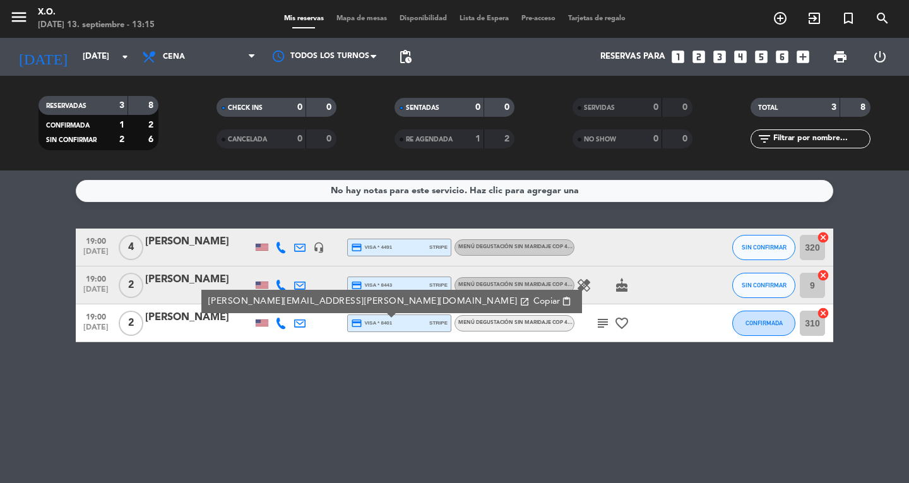
click at [533, 297] on span "Copiar" at bounding box center [546, 301] width 27 height 13
click at [19, 16] on icon "menu" at bounding box center [18, 17] width 19 height 19
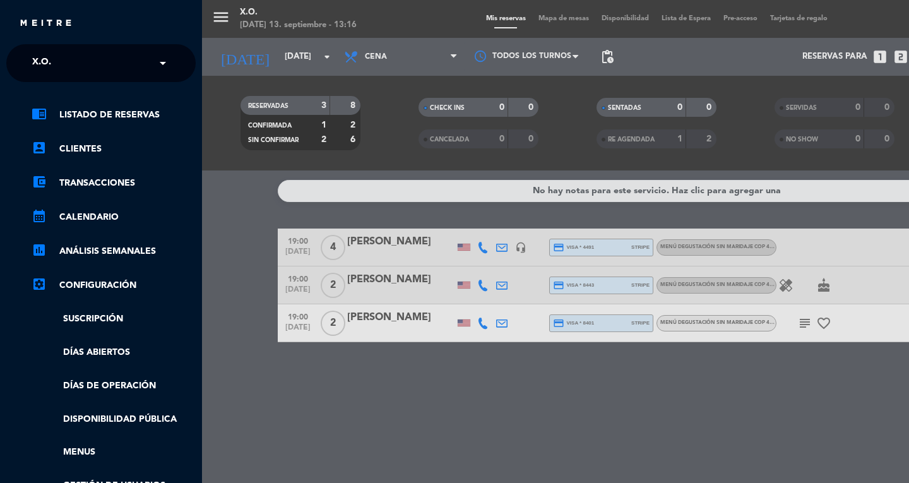
click at [42, 42] on div "close × X.O. × chrome_reader_mode Listado de Reservas account_box Clientes acco…" at bounding box center [101, 241] width 202 height 483
click at [42, 60] on span "X.O." at bounding box center [41, 63] width 19 height 27
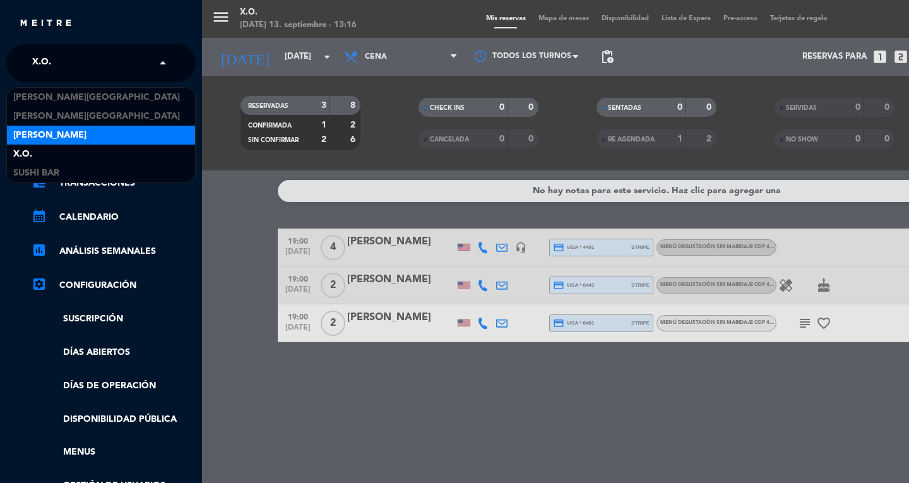
click at [42, 133] on span "[PERSON_NAME]" at bounding box center [49, 135] width 73 height 15
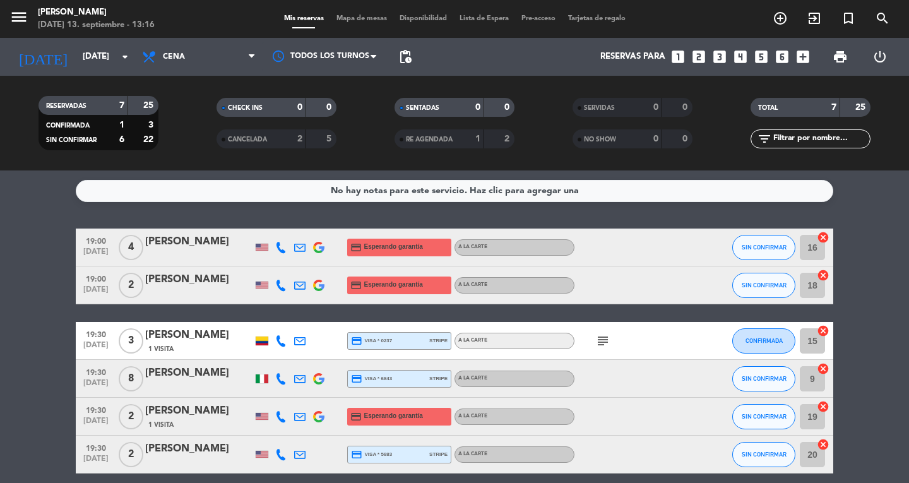
click at [283, 249] on icon at bounding box center [280, 247] width 11 height 11
click at [285, 229] on span "content_paste" at bounding box center [289, 226] width 9 height 9
click at [31, 288] on bookings-row "19:00 [DATE] 4 [PERSON_NAME] [PHONE_NUMBER] Copiar content_paste | credit_card …" at bounding box center [454, 378] width 909 height 300
click at [280, 288] on icon at bounding box center [280, 285] width 11 height 11
click at [276, 254] on div "[PHONE_NUMBER]" at bounding box center [286, 250] width 83 height 13
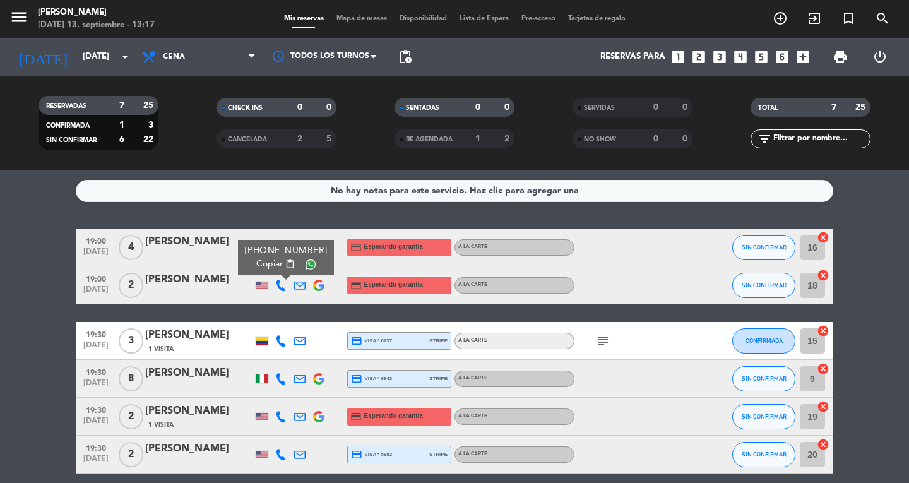
click at [276, 267] on span "Copiar" at bounding box center [269, 264] width 27 height 13
click at [32, 419] on bookings-row "19:00 [DATE] 4 [PERSON_NAME] credit_card Esperando garantía A la carte SIN CONF…" at bounding box center [454, 378] width 909 height 300
click at [284, 340] on icon at bounding box center [280, 340] width 11 height 11
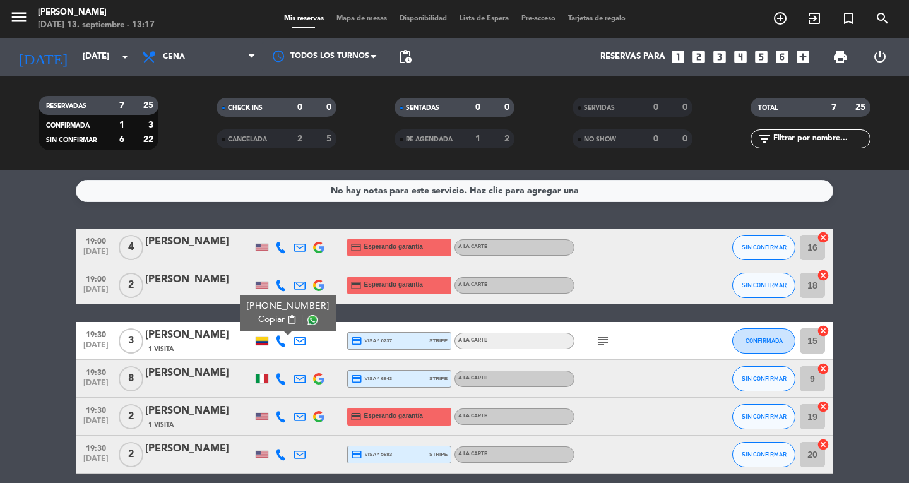
click at [275, 318] on span "Copiar" at bounding box center [271, 319] width 27 height 13
